Goal: Information Seeking & Learning: Learn about a topic

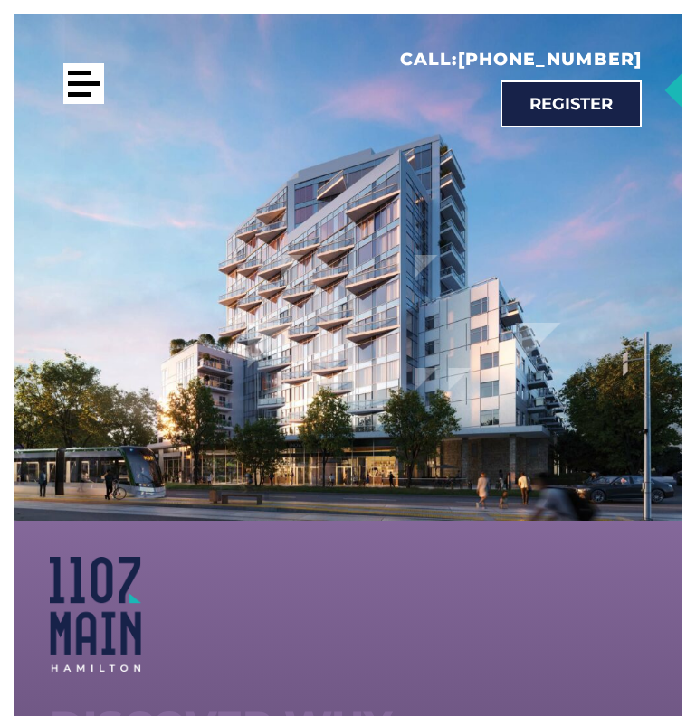
click at [80, 80] on div at bounding box center [83, 83] width 41 height 41
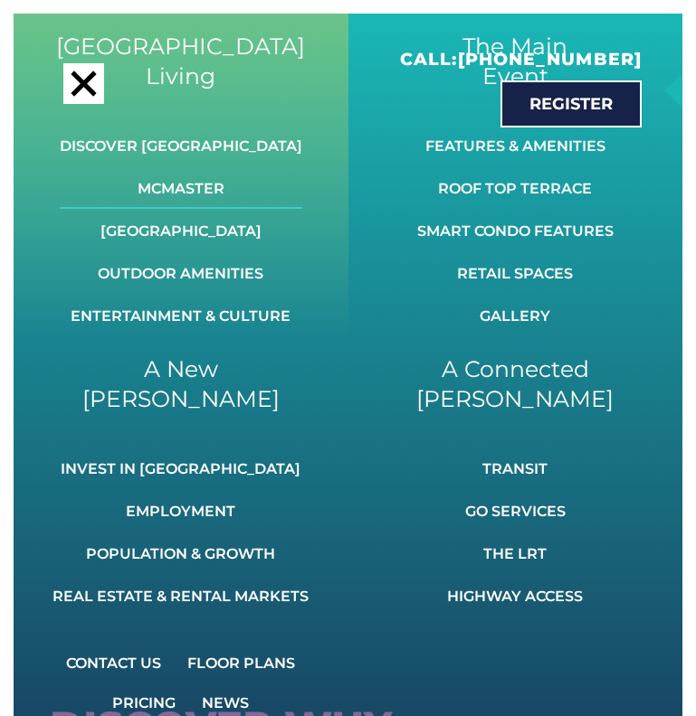
click at [185, 185] on link "McMaster" at bounding box center [181, 189] width 242 height 40
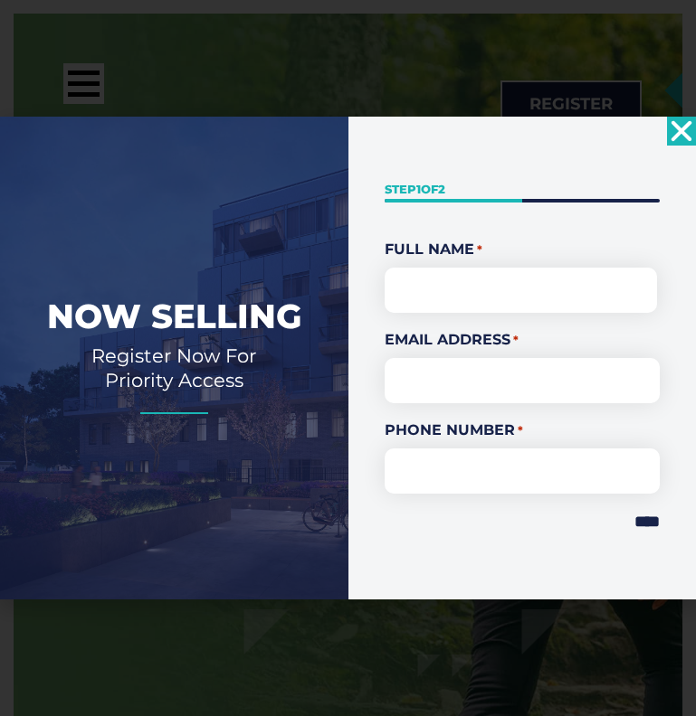
click at [679, 146] on div "" * " indicates required fields Step 1 of 2 50% Full Name * First Email Address…" at bounding box center [522, 359] width 348 height 484
click at [678, 129] on use "Close" at bounding box center [681, 130] width 21 height 21
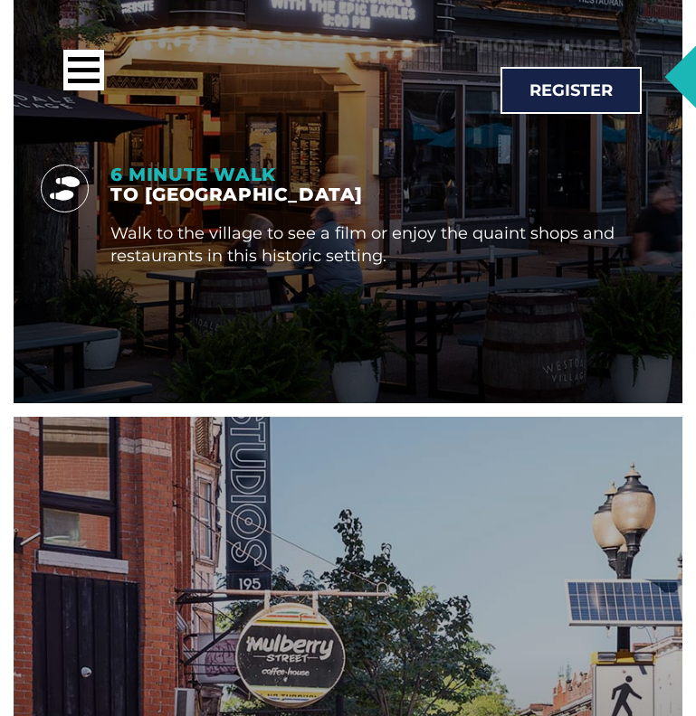
scroll to position [4139, 0]
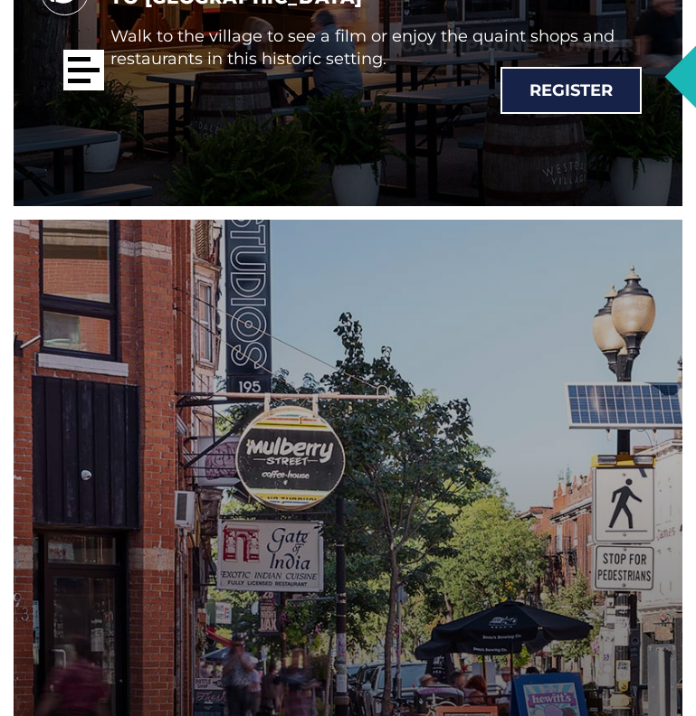
click at [77, 77] on div at bounding box center [83, 70] width 41 height 41
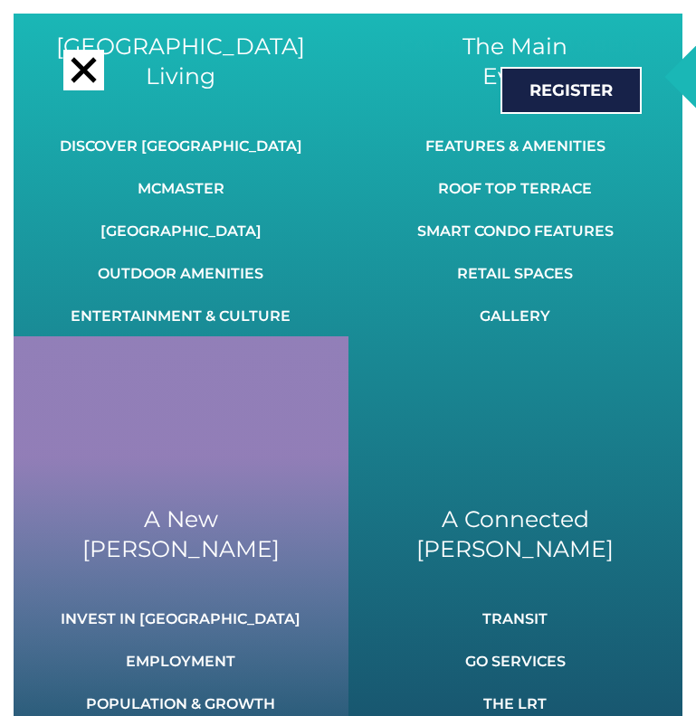
scroll to position [4467, 0]
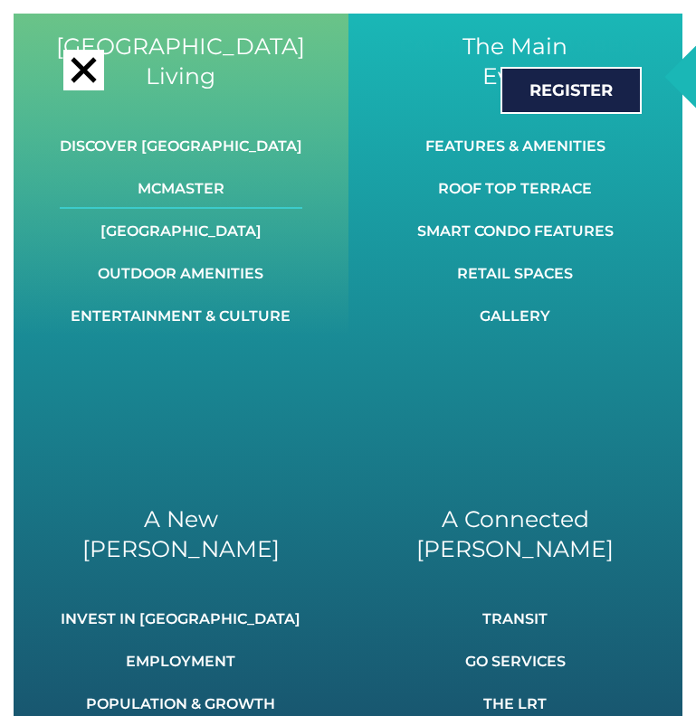
click at [157, 185] on link "McMaster" at bounding box center [181, 189] width 242 height 40
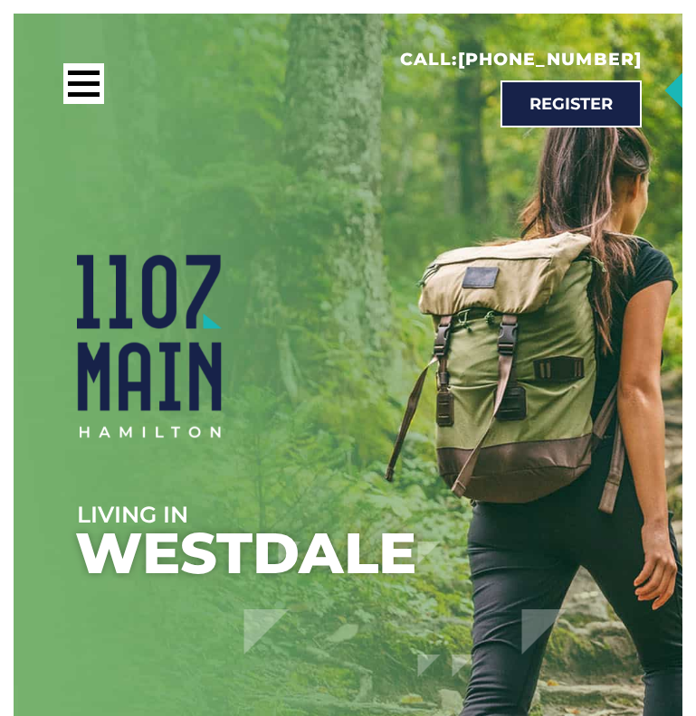
scroll to position [0, 0]
click at [80, 74] on div at bounding box center [79, 73] width 23 height 5
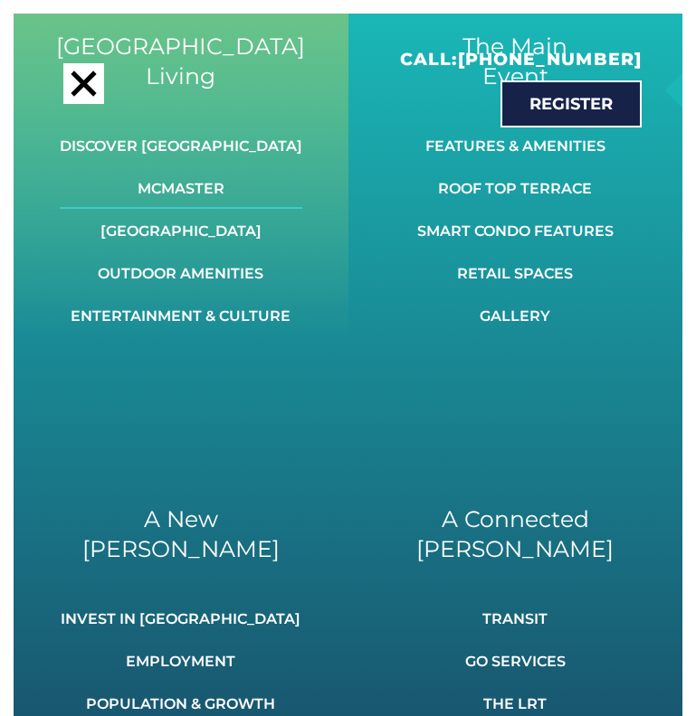
click at [169, 184] on link "McMaster" at bounding box center [181, 189] width 242 height 40
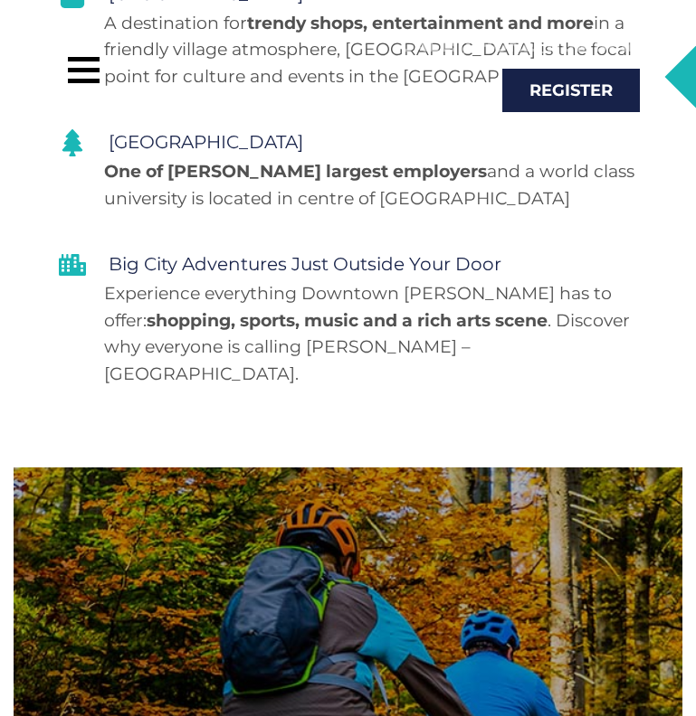
scroll to position [4062, 0]
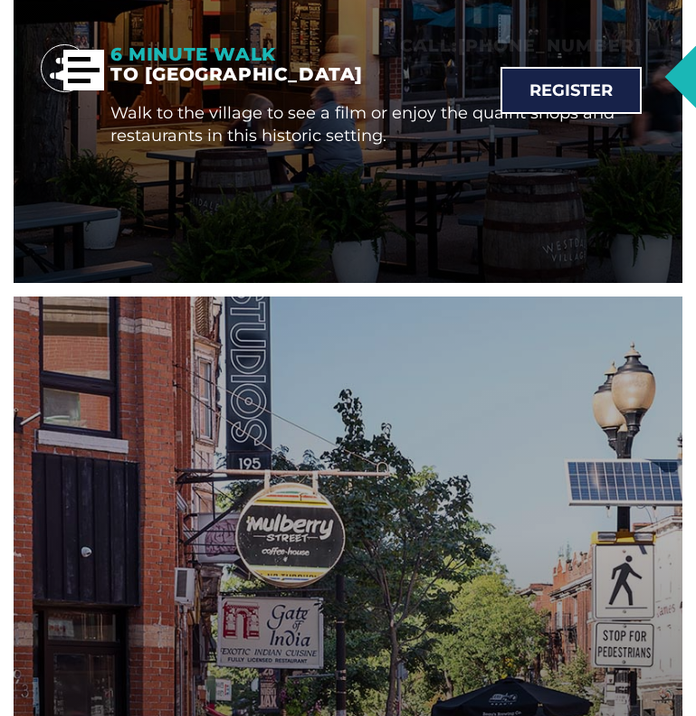
click at [80, 70] on div at bounding box center [84, 70] width 32 height 5
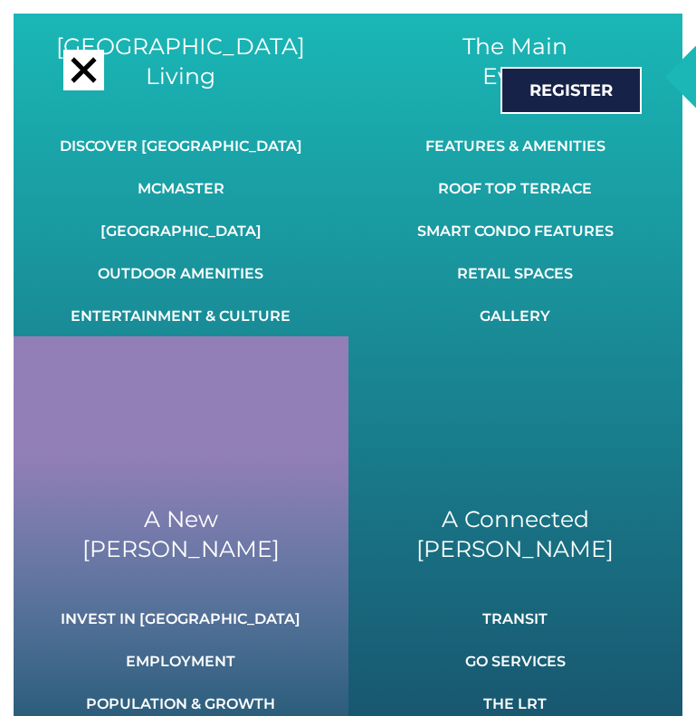
scroll to position [4553, 0]
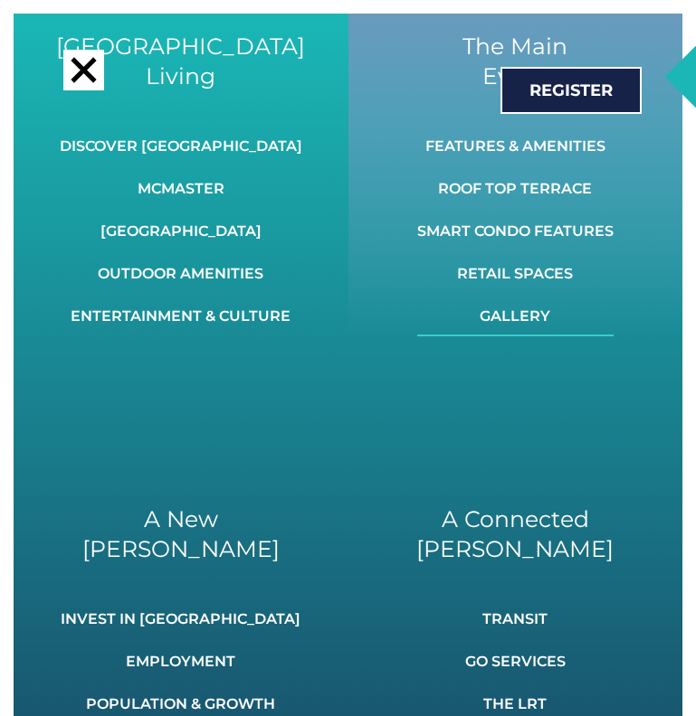
click at [499, 314] on link "Gallery" at bounding box center [515, 317] width 196 height 40
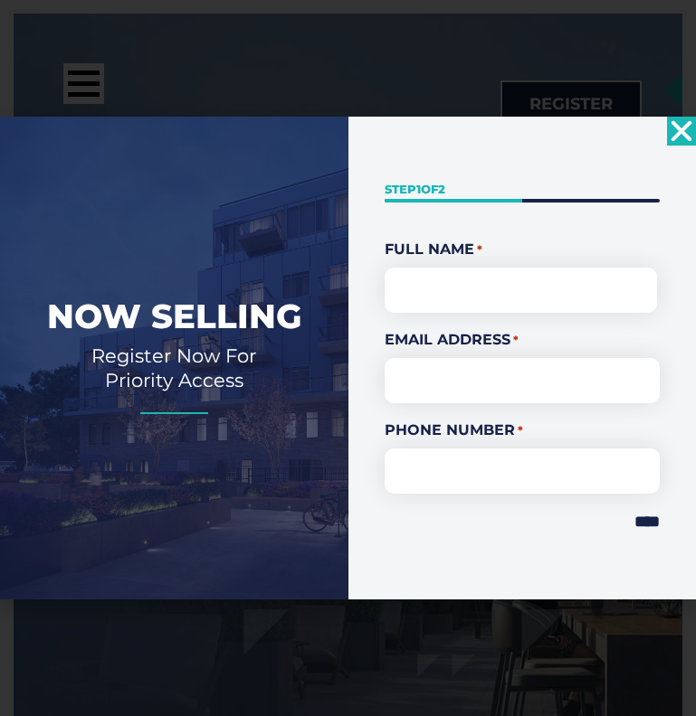
click at [673, 137] on icon "Close" at bounding box center [681, 131] width 29 height 29
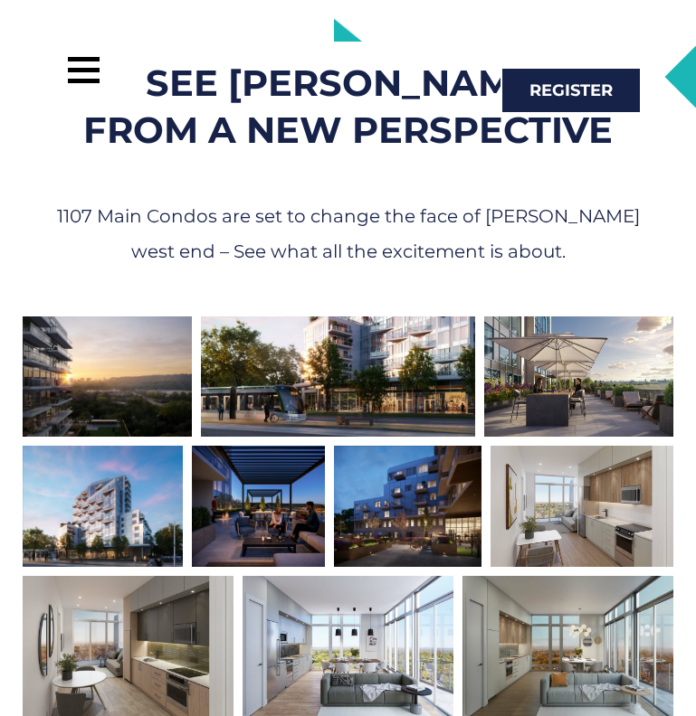
scroll to position [1111, 0]
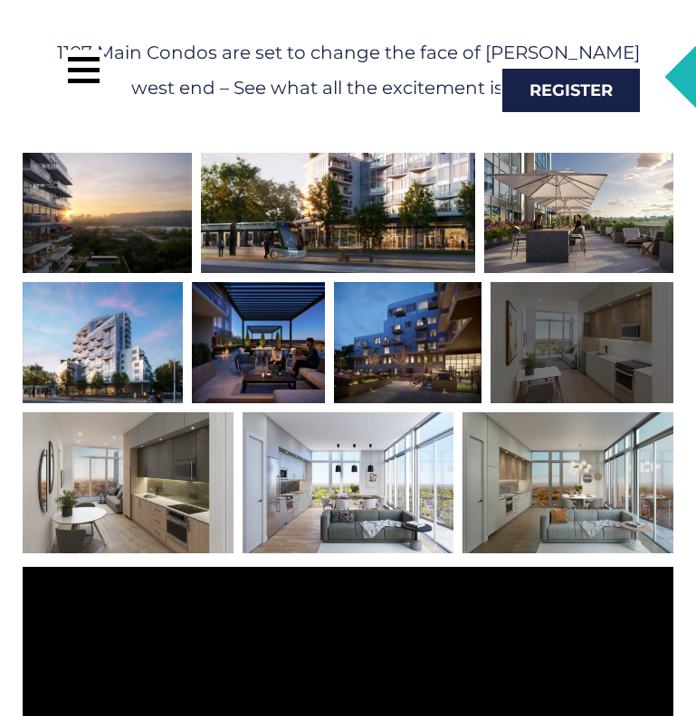
click at [638, 354] on div at bounding box center [581, 343] width 183 height 122
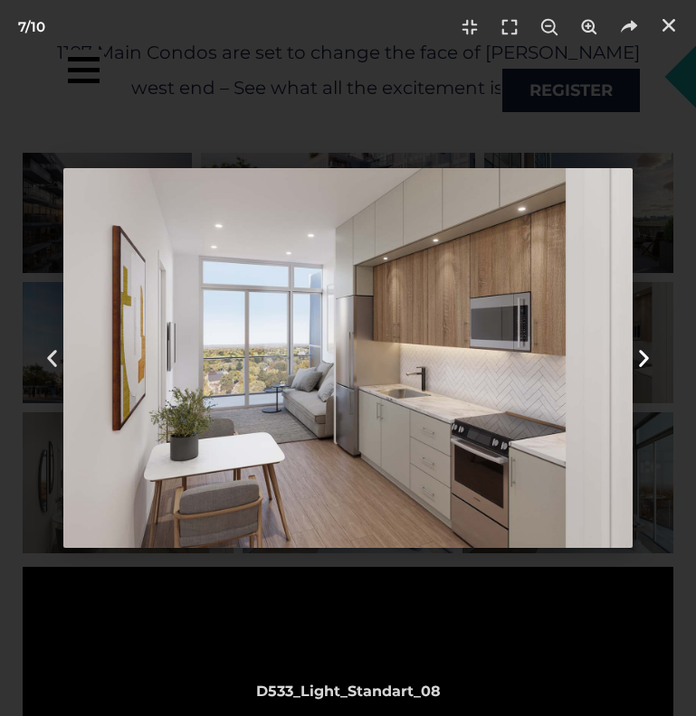
click at [649, 353] on icon "Next slide" at bounding box center [643, 358] width 23 height 23
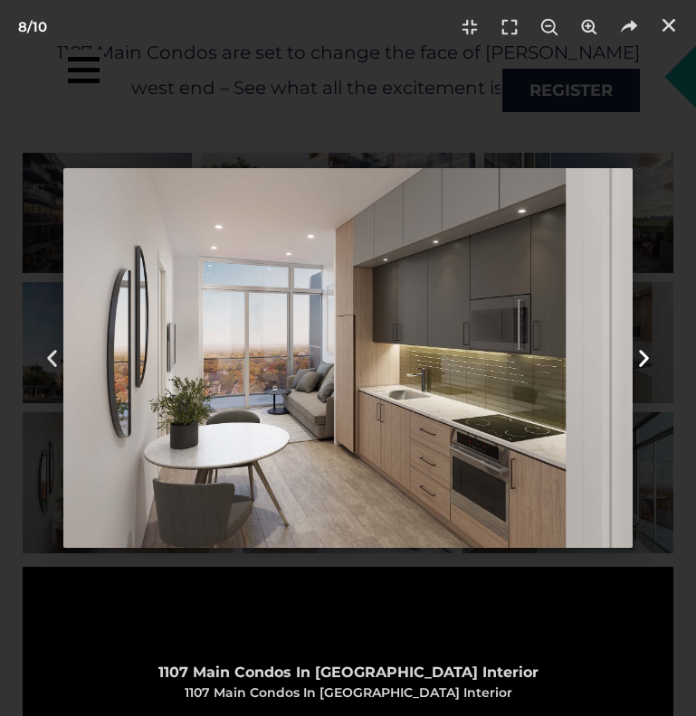
click at [649, 353] on icon "Next slide" at bounding box center [643, 358] width 23 height 23
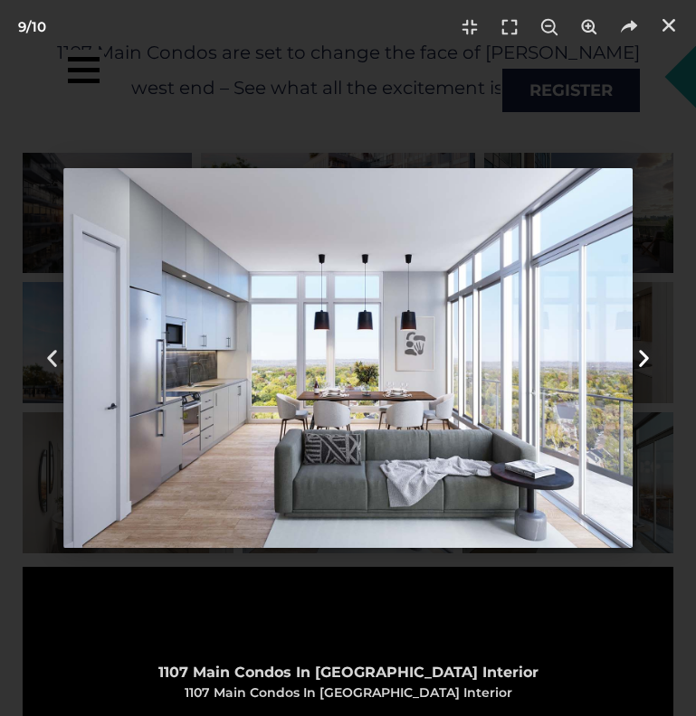
click at [649, 354] on icon "Next slide" at bounding box center [643, 358] width 23 height 23
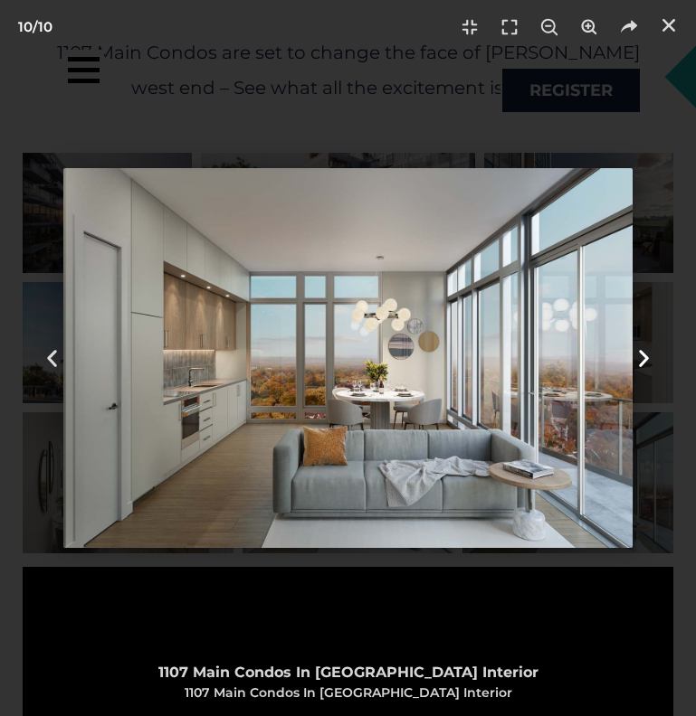
click at [649, 354] on icon "Next slide" at bounding box center [643, 358] width 23 height 23
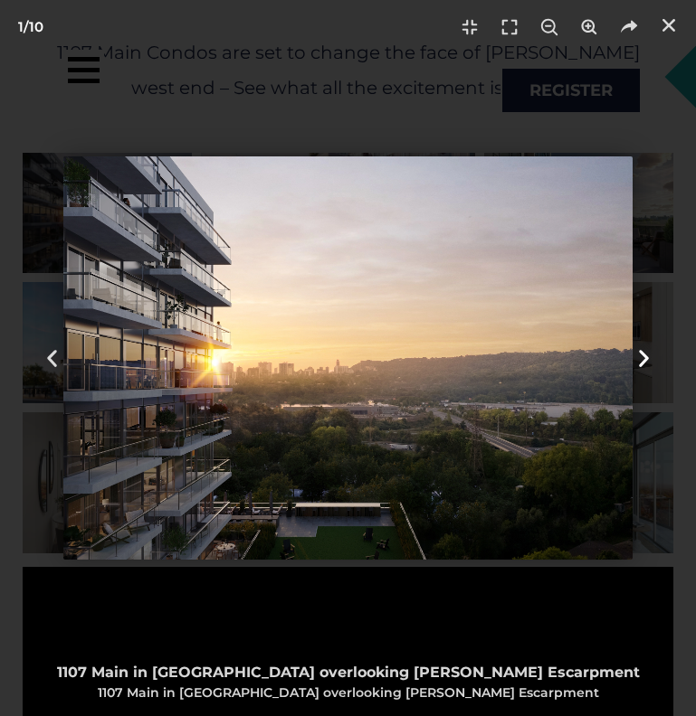
click at [650, 355] on icon "Next slide" at bounding box center [643, 358] width 23 height 23
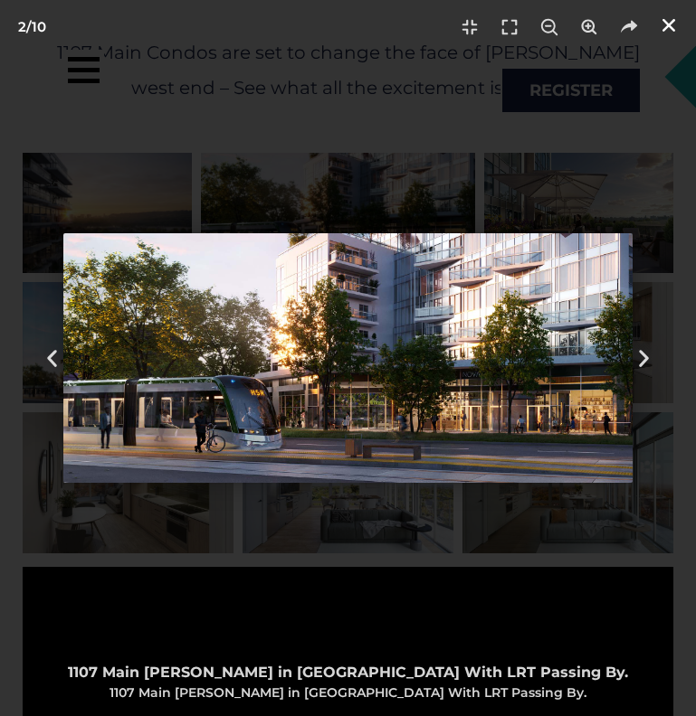
click at [661, 26] on icon "Close (Esc)" at bounding box center [668, 25] width 18 height 18
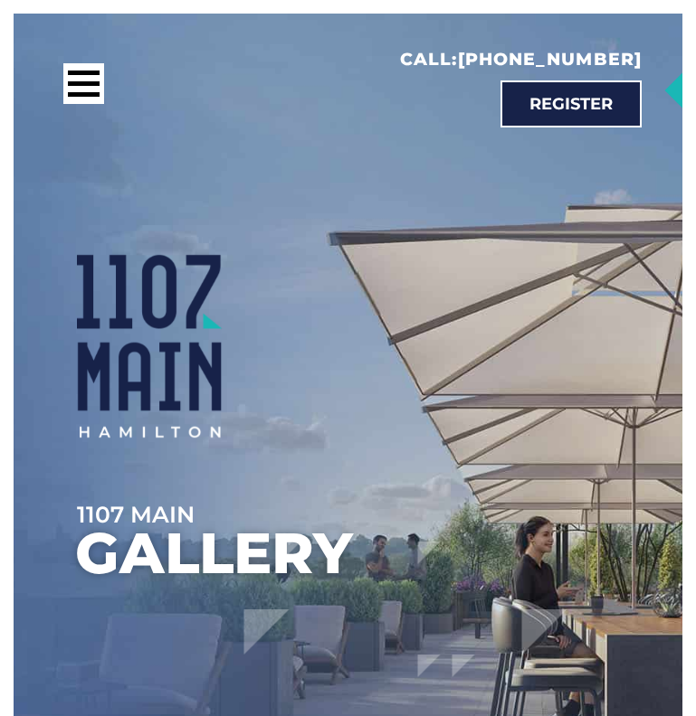
scroll to position [0, 0]
click at [95, 99] on div at bounding box center [83, 83] width 41 height 41
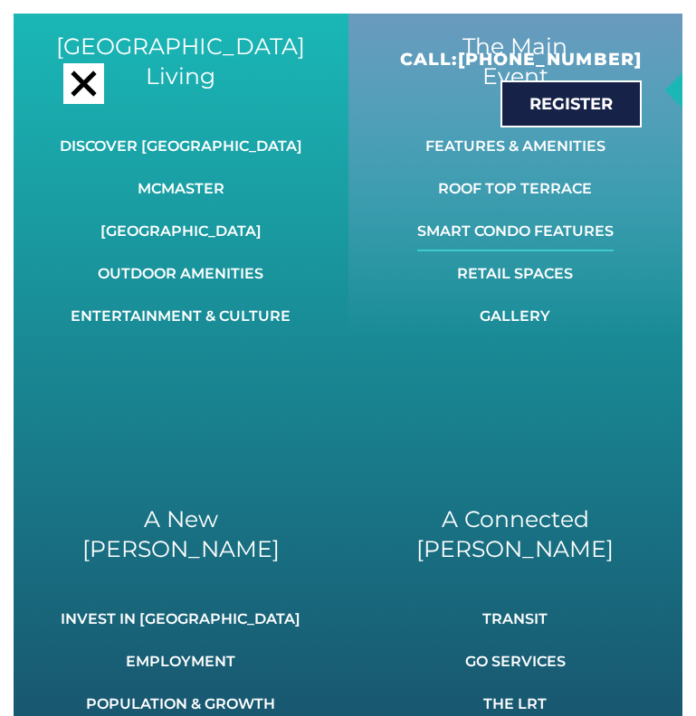
click at [487, 223] on link "Smart Condo Features" at bounding box center [515, 232] width 196 height 40
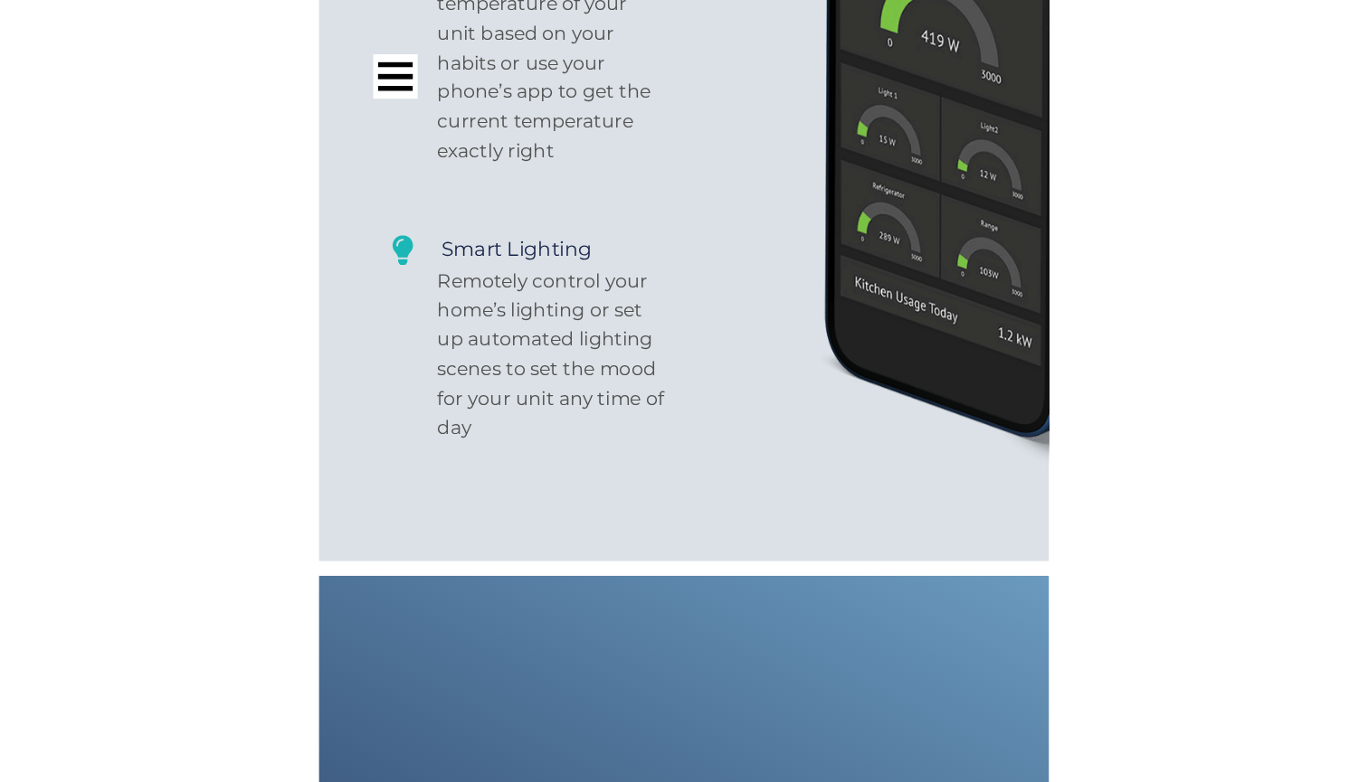
scroll to position [9099, 0]
